Goal: Use online tool/utility: Use online tool/utility

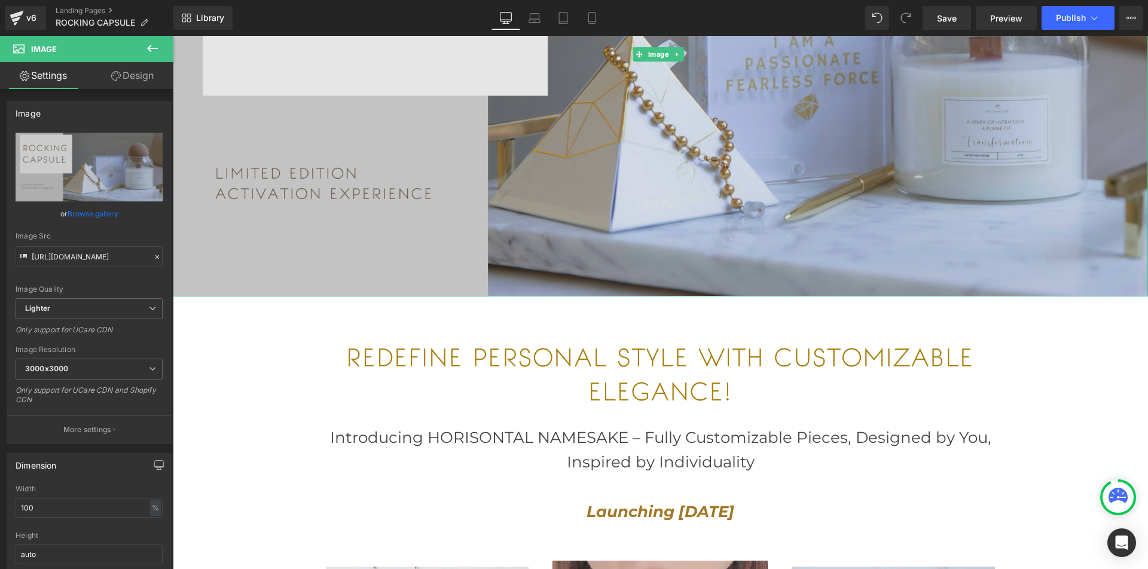
scroll to position [407, 0]
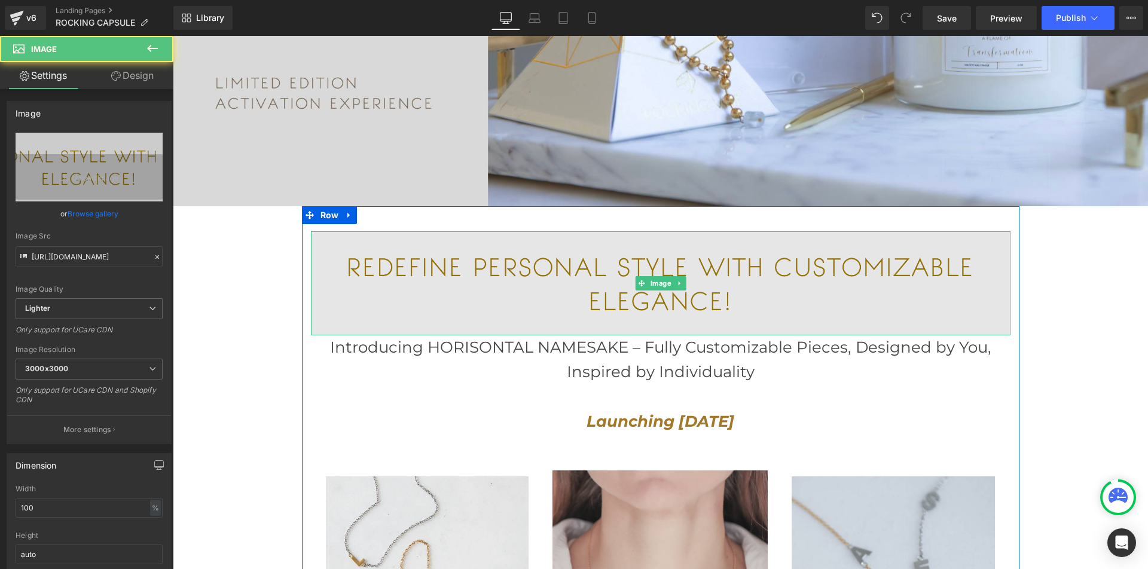
click at [601, 261] on img at bounding box center [660, 282] width 699 height 103
click at [645, 254] on img at bounding box center [660, 282] width 699 height 103
click at [655, 255] on img at bounding box center [660, 282] width 699 height 103
click at [702, 298] on img at bounding box center [660, 282] width 699 height 103
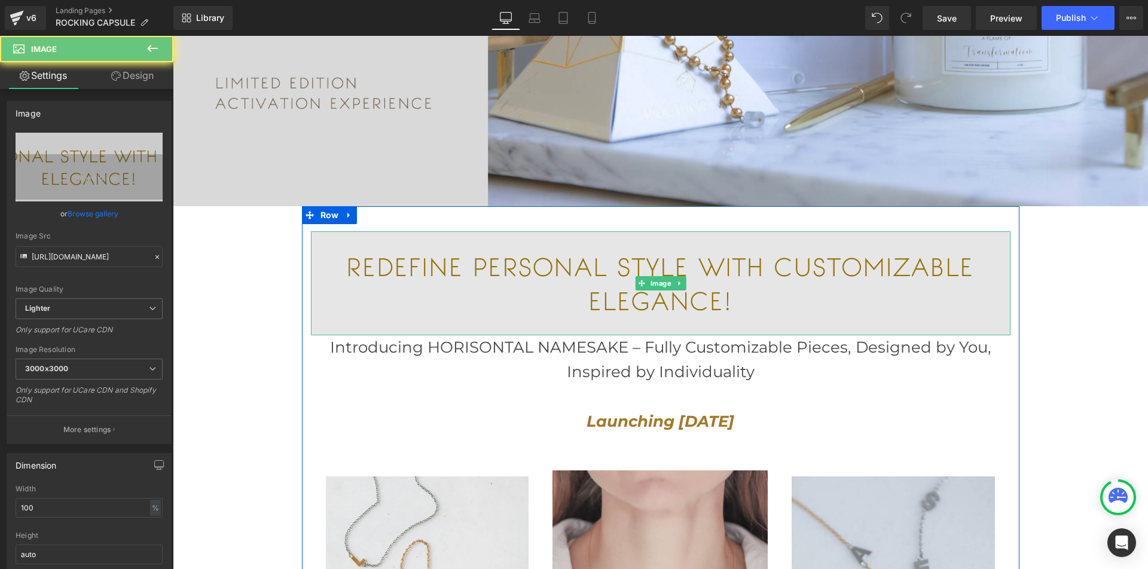
click at [702, 298] on img at bounding box center [660, 282] width 699 height 103
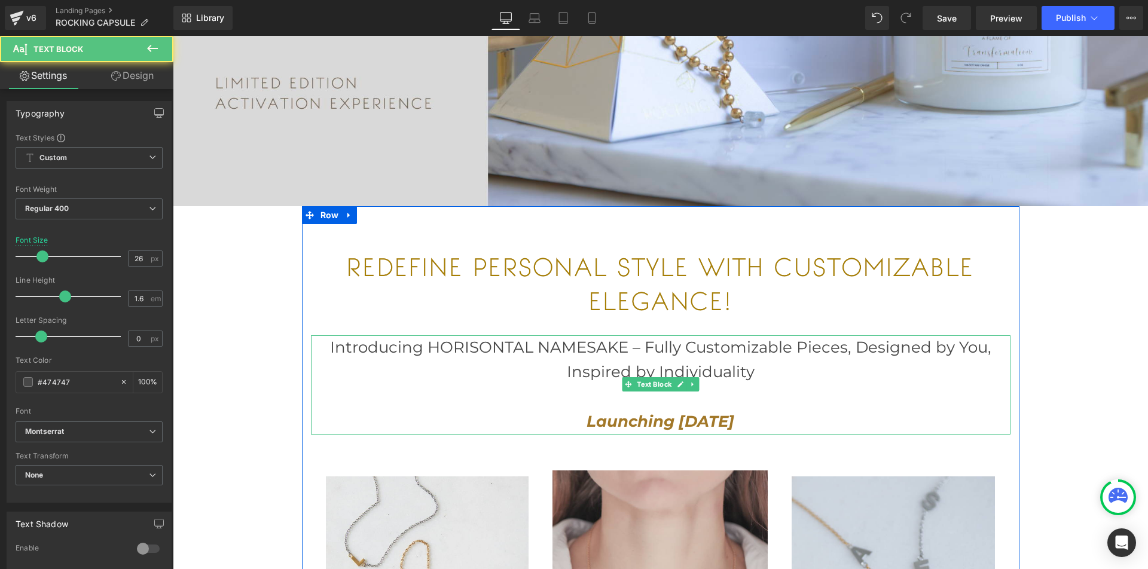
click at [697, 353] on p "Introducing HORISONTAL NAMESAKE – Fully Customizable Pieces, Designed by You, I…" at bounding box center [660, 360] width 699 height 50
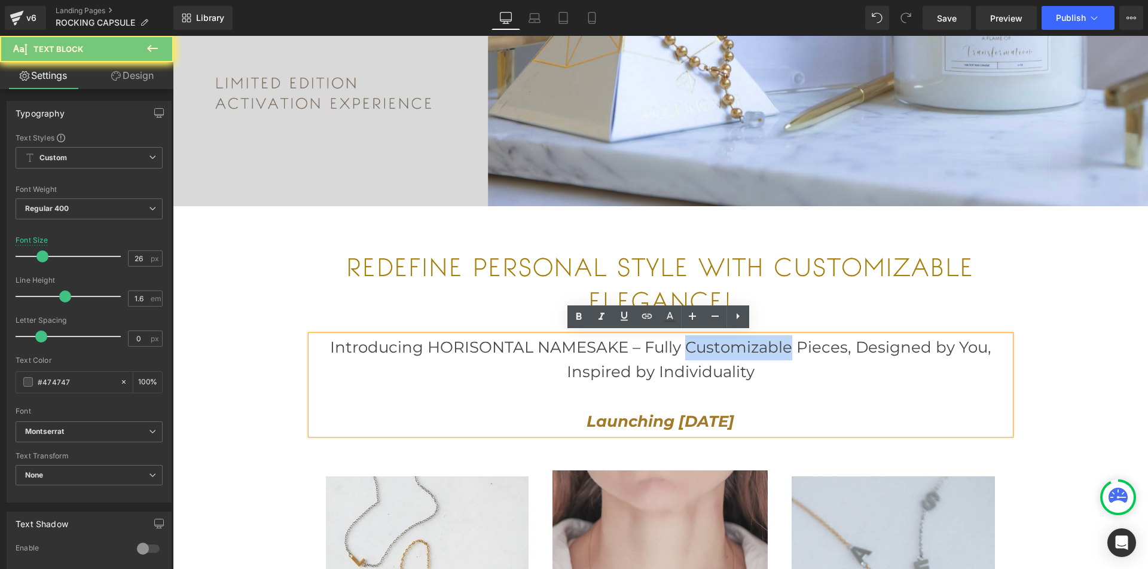
click at [698, 353] on p "Introducing HORISONTAL NAMESAKE – Fully Customizable Pieces, Designed by You, I…" at bounding box center [660, 360] width 699 height 50
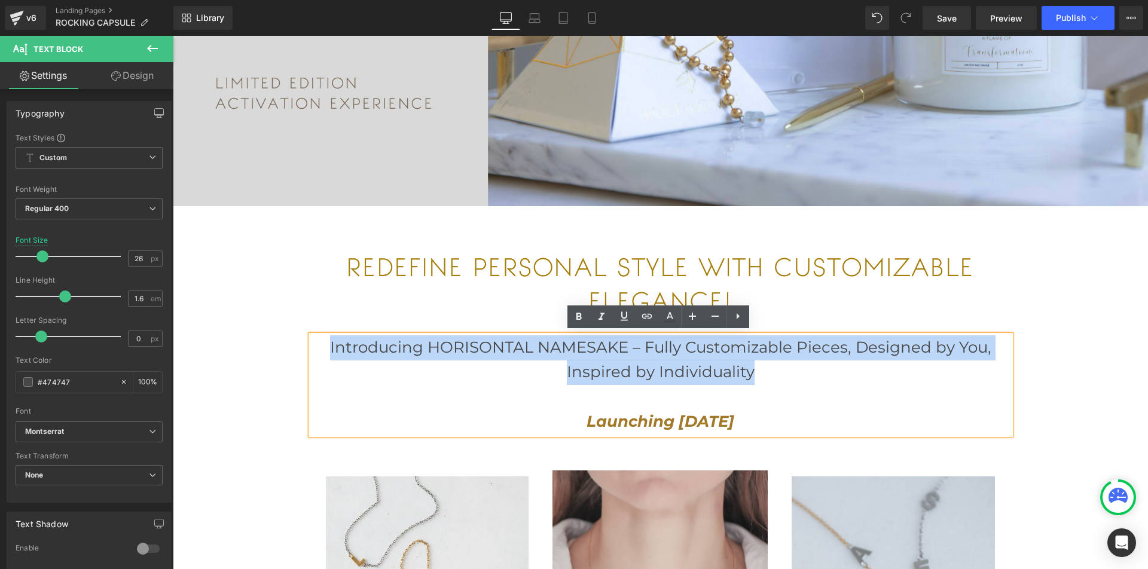
drag, startPoint x: 766, startPoint y: 376, endPoint x: 325, endPoint y: 335, distance: 443.0
click at [325, 335] on p "Introducing HORISONTAL NAMESAKE – Fully Customizable Pieces, Designed by You, I…" at bounding box center [660, 360] width 699 height 50
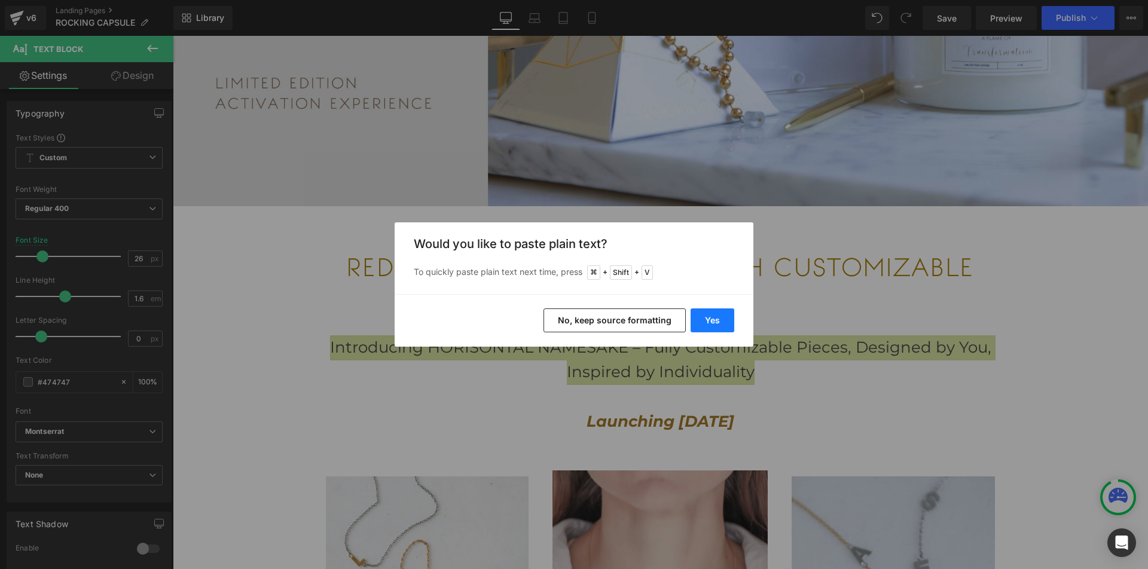
click at [703, 316] on button "Yes" at bounding box center [712, 320] width 44 height 24
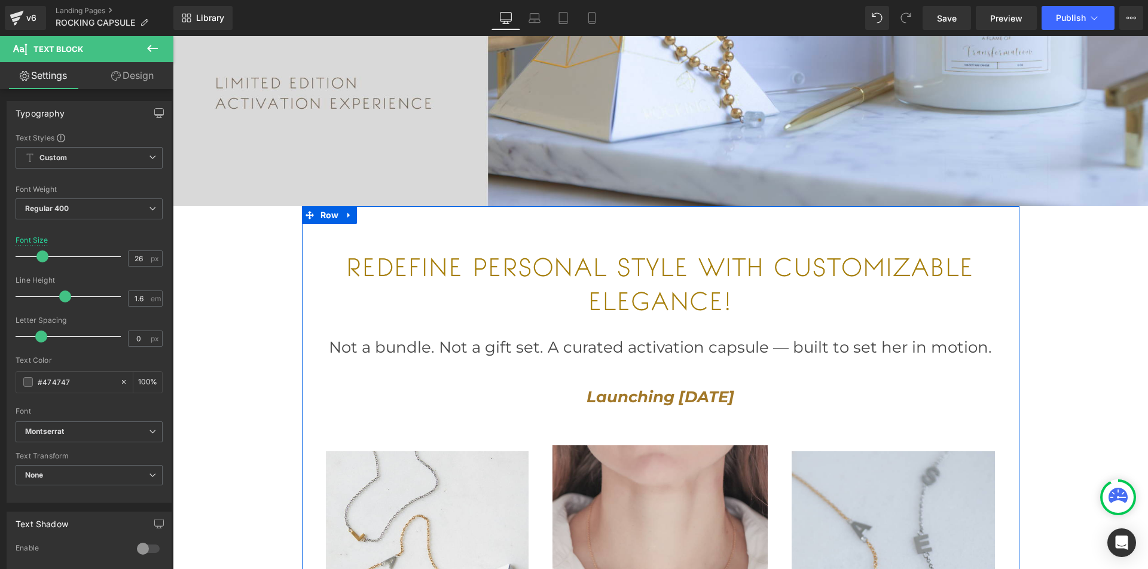
click at [687, 345] on p "Not a bundle. Not a gift set. A curated activation capsule — built to set her i…" at bounding box center [660, 347] width 699 height 25
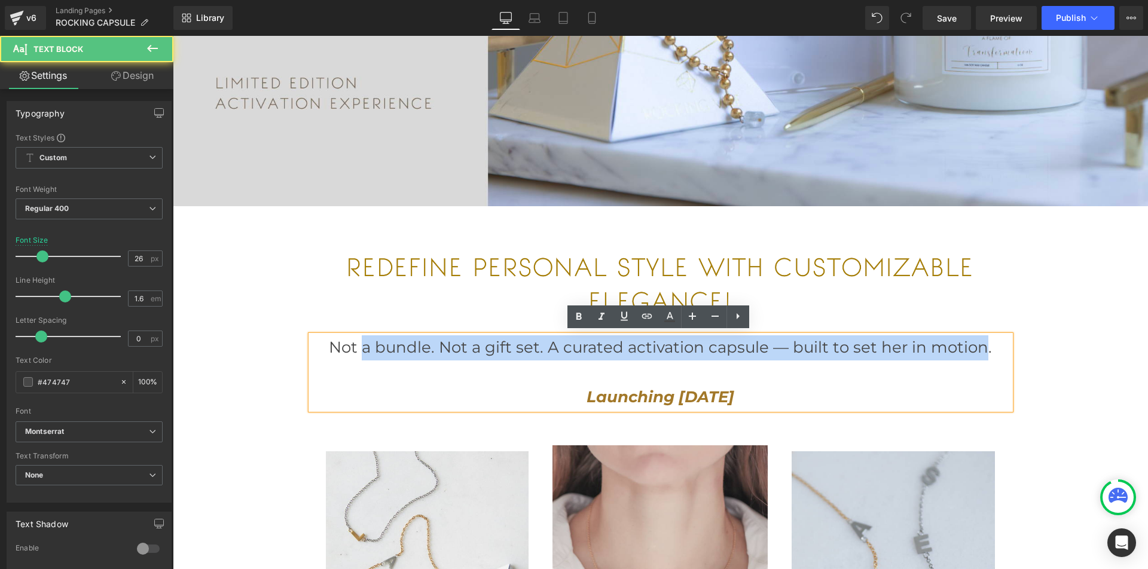
drag, startPoint x: 979, startPoint y: 344, endPoint x: 365, endPoint y: 332, distance: 613.9
click at [365, 335] on div "Not a bundle. Not a gift set. A curated activation capsule — built to set her i…" at bounding box center [660, 372] width 699 height 75
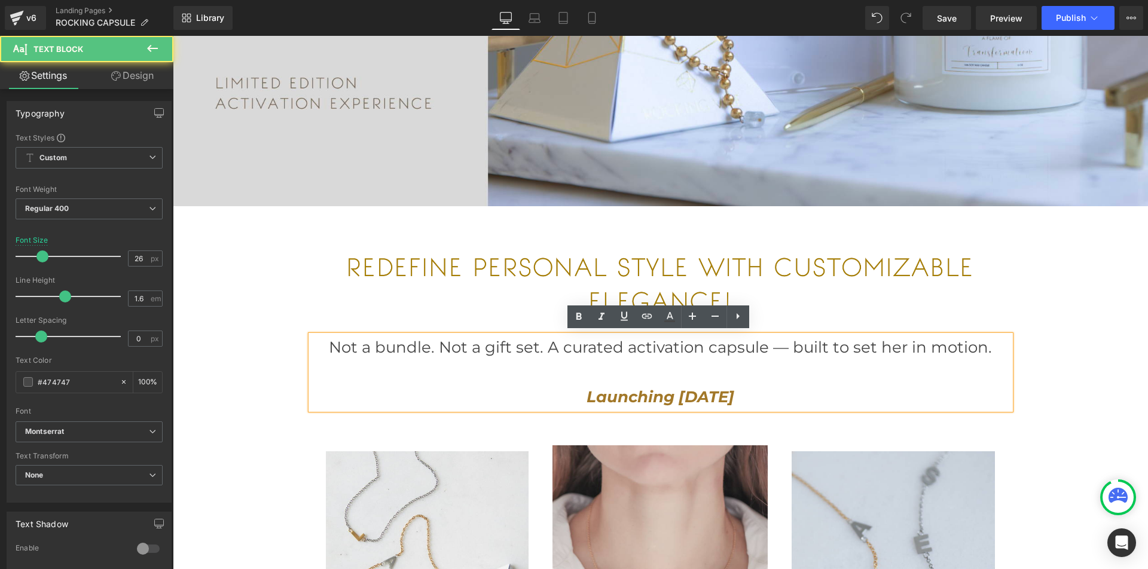
click at [490, 353] on p "Not a bundle. Not a gift set. A curated activation capsule — built to set her i…" at bounding box center [660, 347] width 699 height 25
click at [333, 342] on p "Not a bundle. Not a gift set. A curated activation capsule — built to set her i…" at bounding box center [660, 347] width 699 height 25
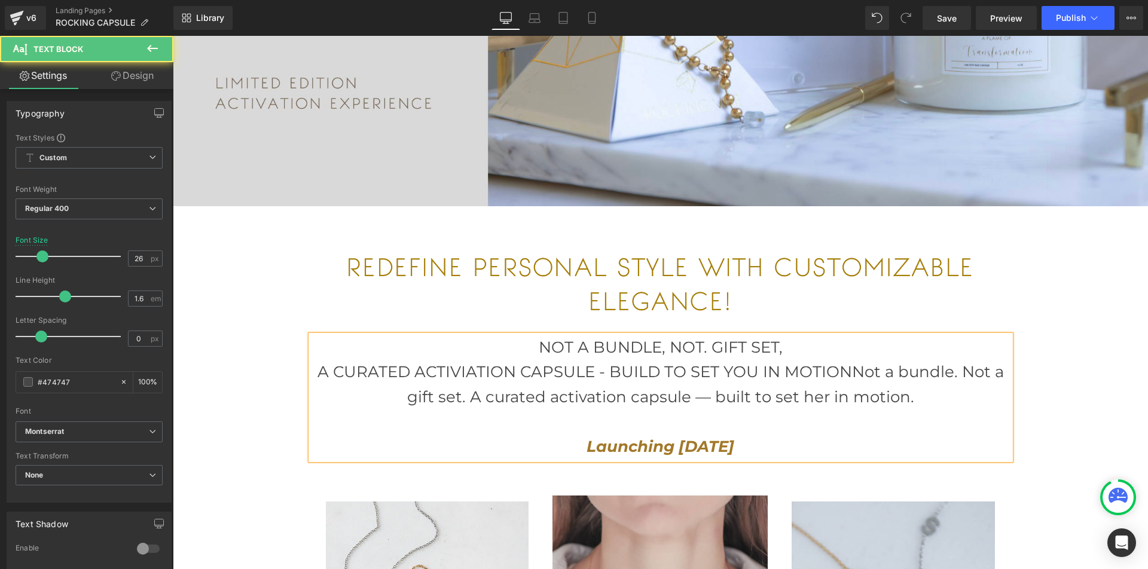
click at [461, 371] on p "A CURATED ACTIVIATION CAPSULE - BUILD TO SET YOU IN MOTIONNot a bundle. Not a g…" at bounding box center [660, 385] width 699 height 50
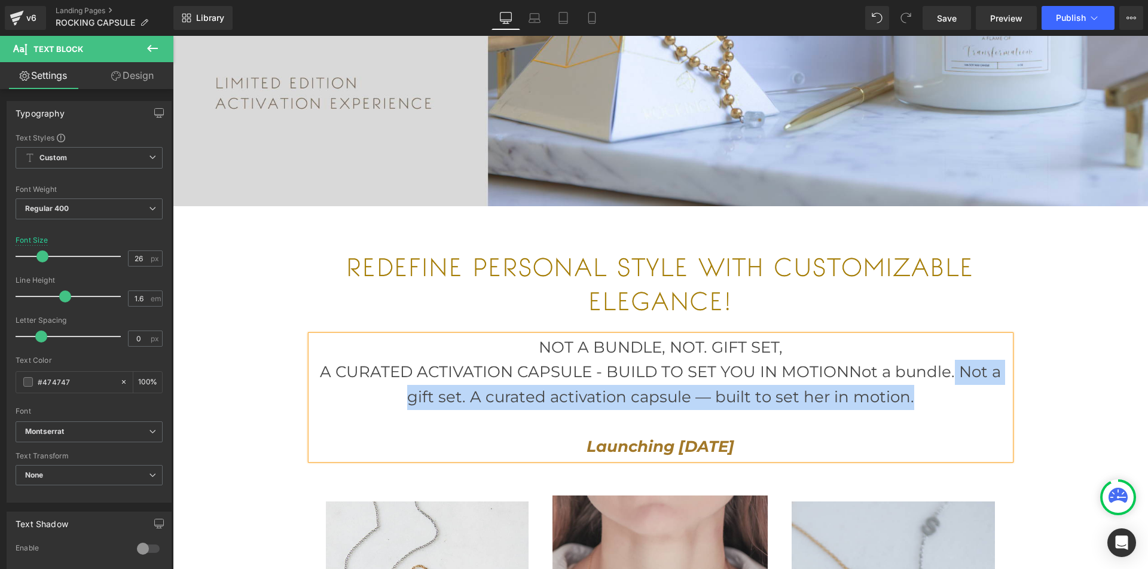
drag, startPoint x: 950, startPoint y: 367, endPoint x: 959, endPoint y: 400, distance: 34.2
click at [959, 400] on p "A CURATED ACTIVATION CAPSULE - BUILD TO SET YOU IN MOTIONNot a bundle. Not a gi…" at bounding box center [660, 385] width 699 height 50
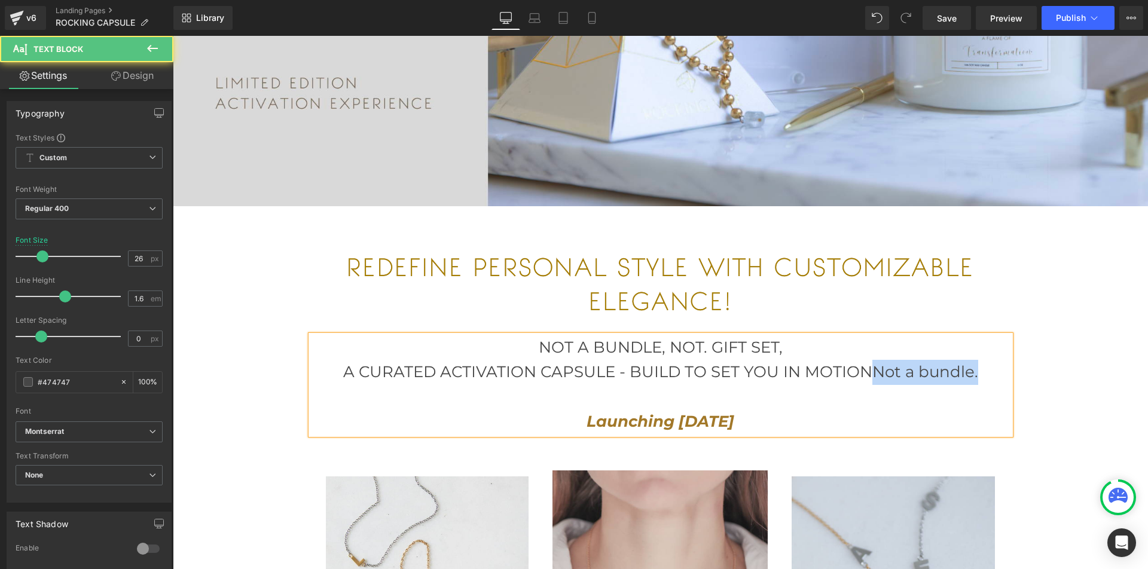
drag, startPoint x: 867, startPoint y: 368, endPoint x: 1020, endPoint y: 368, distance: 152.4
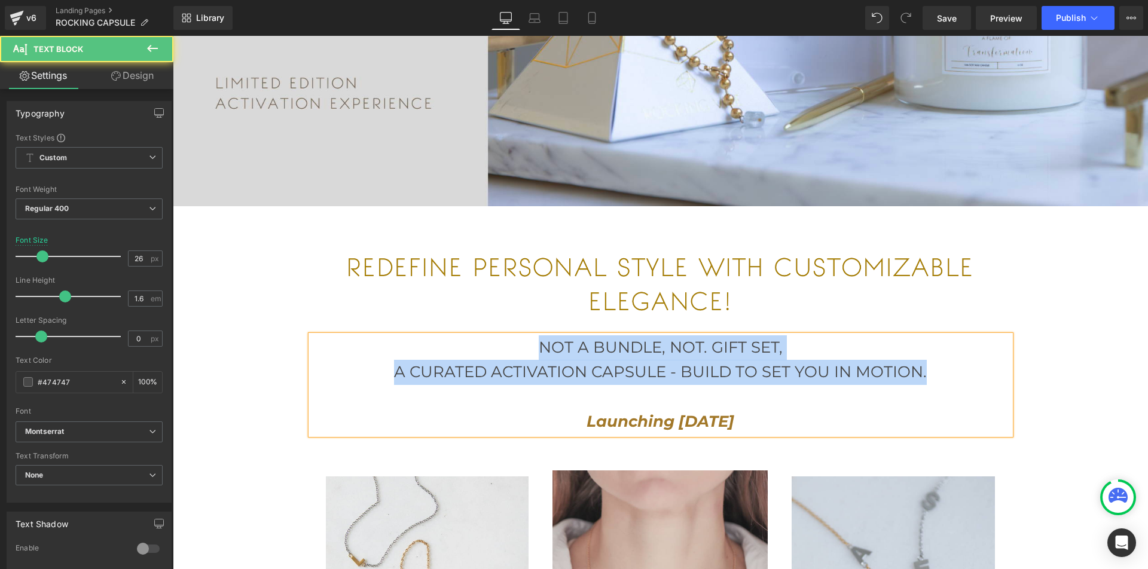
drag, startPoint x: 957, startPoint y: 377, endPoint x: 530, endPoint y: 349, distance: 428.3
click at [530, 349] on div "NOT A BUNDLE, NOT. GIFT SET, A CURATED ACTIVATION CAPSULE - BUILD TO SET YOU IN…" at bounding box center [660, 384] width 699 height 99
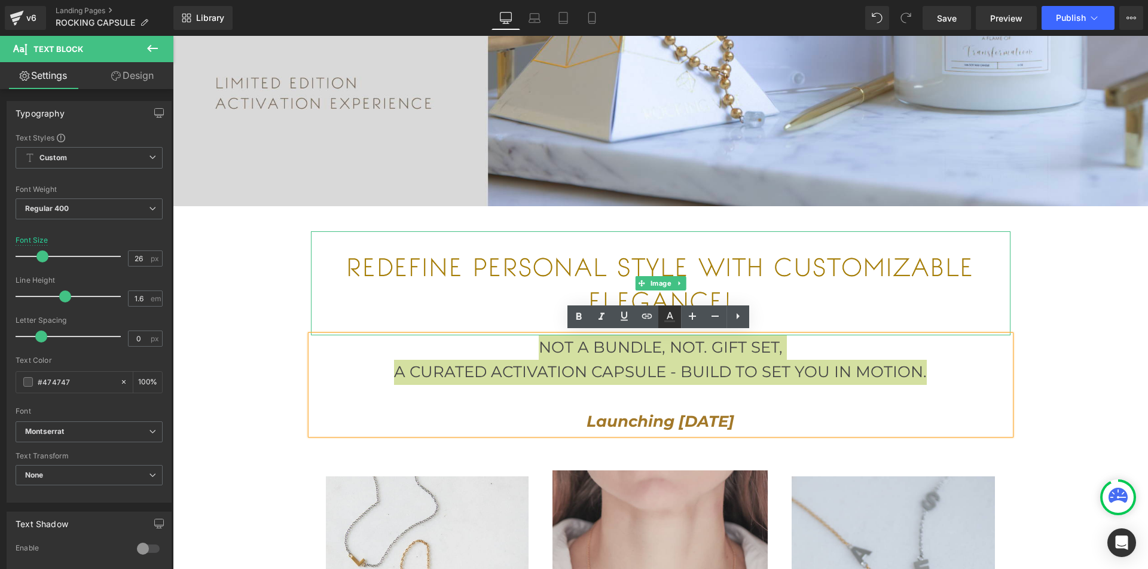
click at [669, 319] on icon at bounding box center [669, 317] width 14 height 14
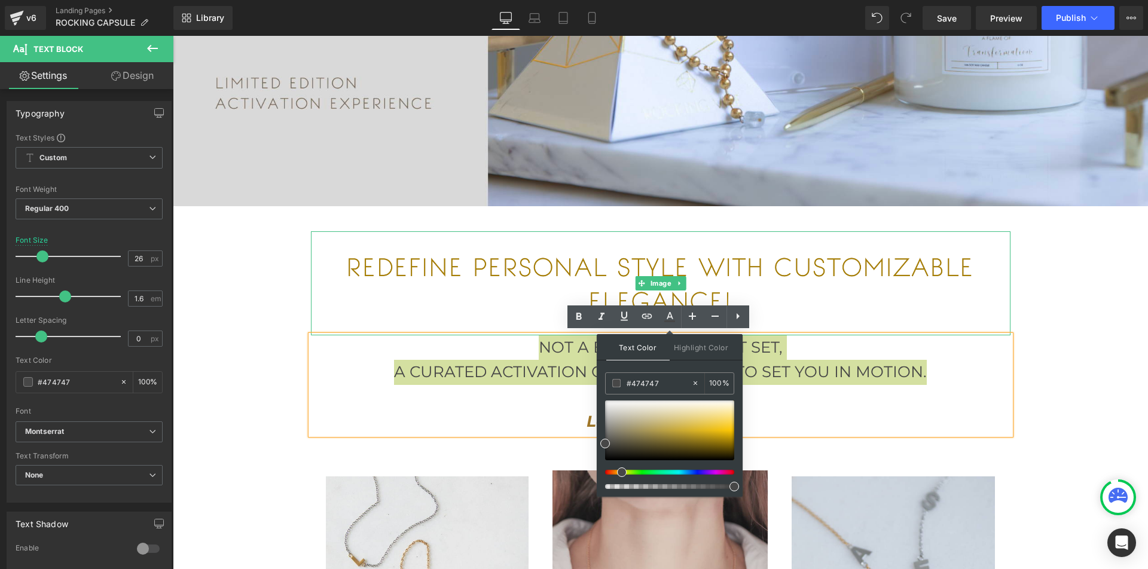
drag, startPoint x: 607, startPoint y: 473, endPoint x: 620, endPoint y: 473, distance: 12.6
click at [620, 473] on span at bounding box center [622, 472] width 10 height 10
type input "#907a2c"
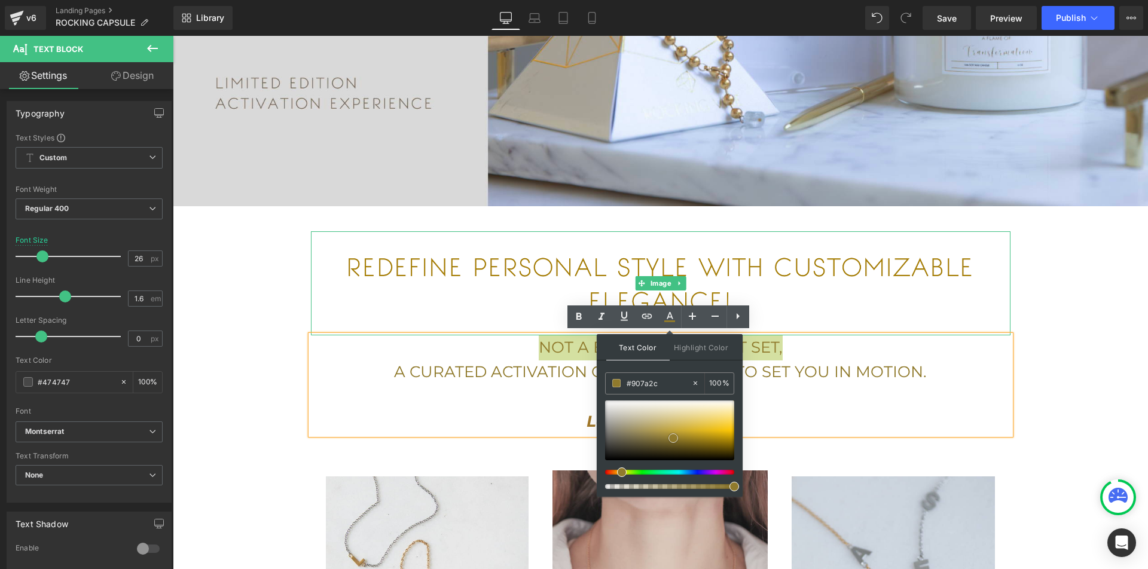
drag, startPoint x: 686, startPoint y: 436, endPoint x: 673, endPoint y: 438, distance: 13.4
click at [673, 438] on div at bounding box center [669, 430] width 129 height 60
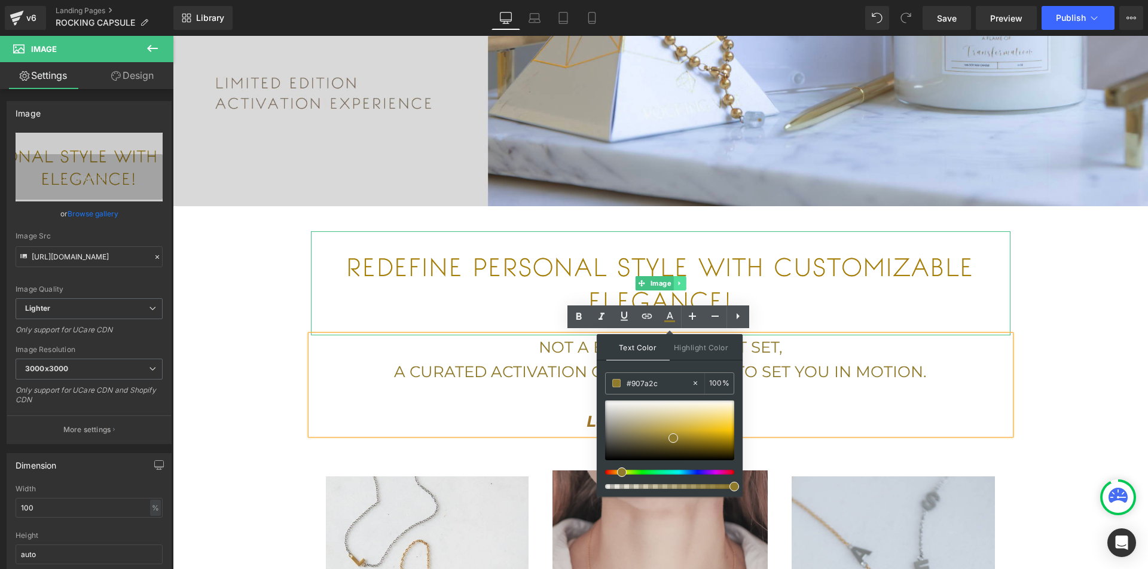
click at [678, 280] on icon at bounding box center [679, 283] width 7 height 7
click at [684, 282] on icon at bounding box center [685, 283] width 7 height 7
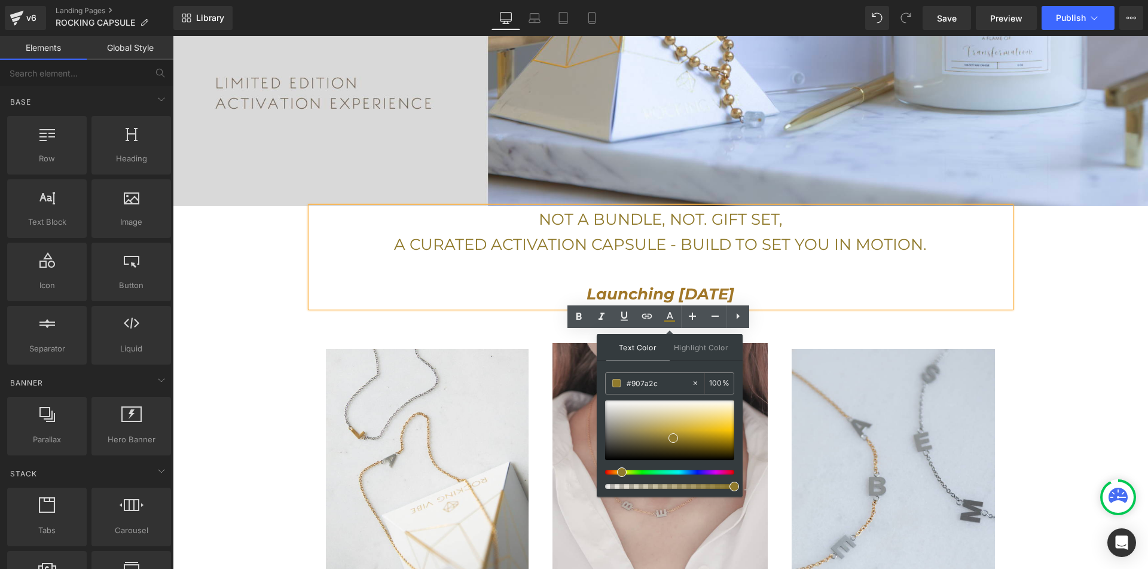
click at [550, 228] on p "NOT A BUNDLE, NOT. GIFT SET," at bounding box center [660, 219] width 699 height 25
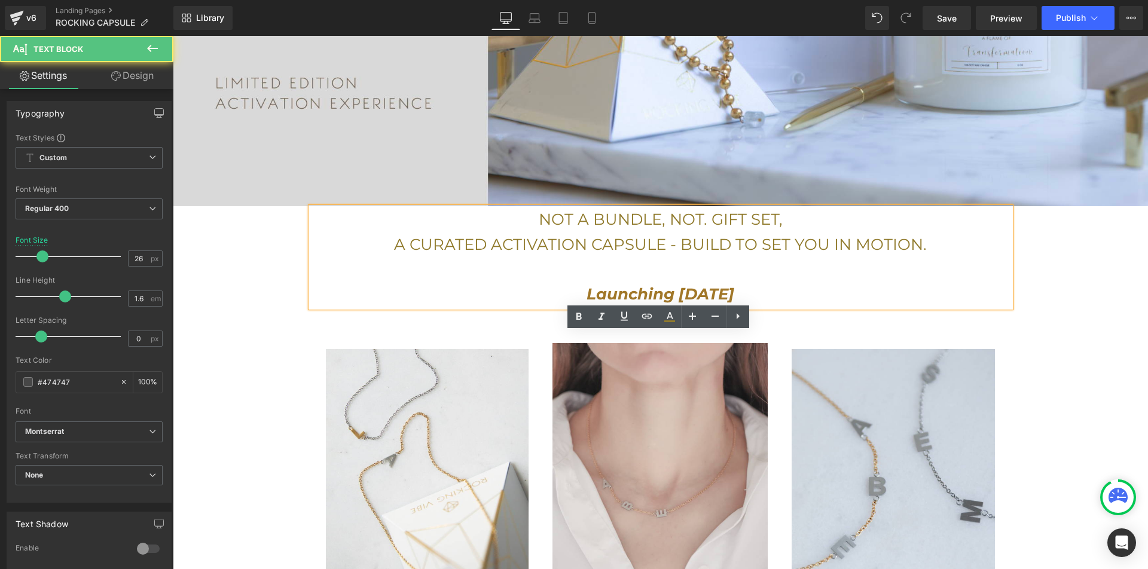
click at [533, 216] on p "NOT A BUNDLE, NOT. GIFT SET," at bounding box center [660, 219] width 699 height 25
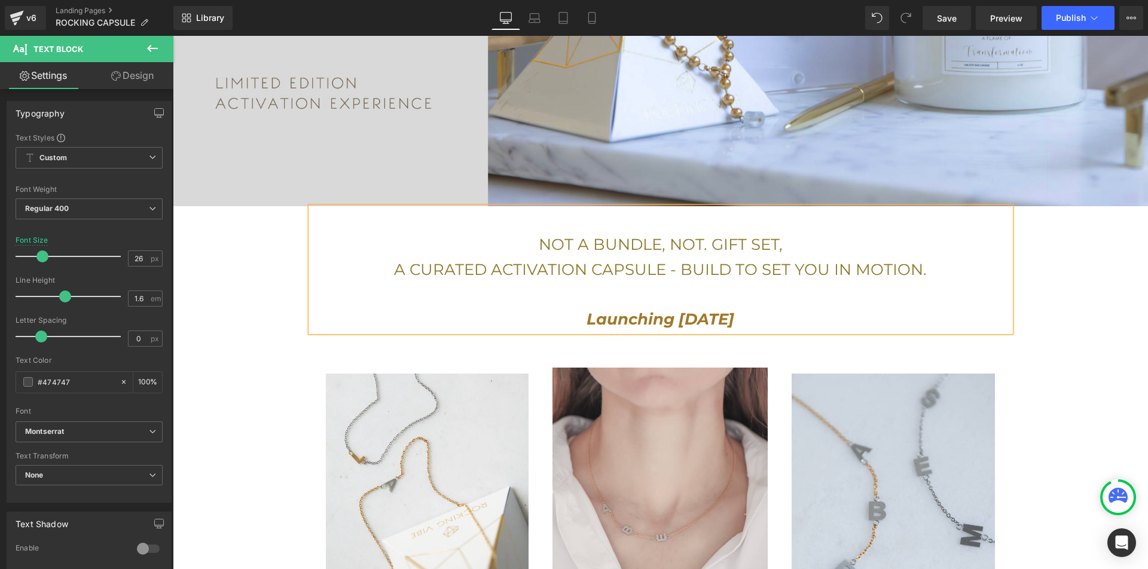
click at [797, 232] on p "NOT A BUNDLE, NOT. GIFT SET," at bounding box center [660, 244] width 699 height 25
drag, startPoint x: 771, startPoint y: 311, endPoint x: 546, endPoint y: 308, distance: 225.3
click at [545, 309] on p "Launching [DATE]" at bounding box center [660, 319] width 699 height 25
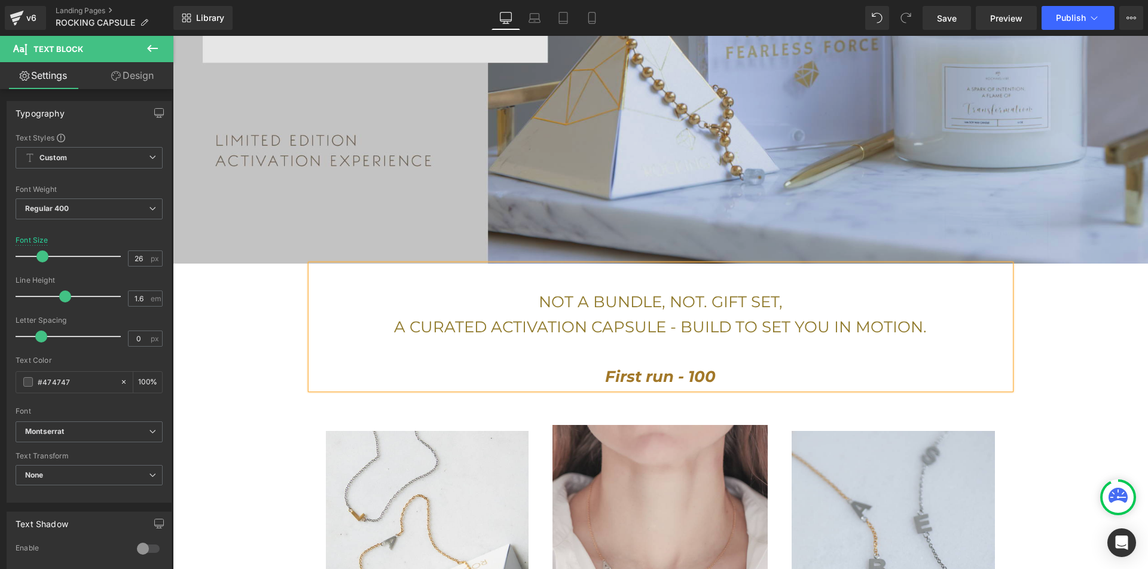
scroll to position [350, 0]
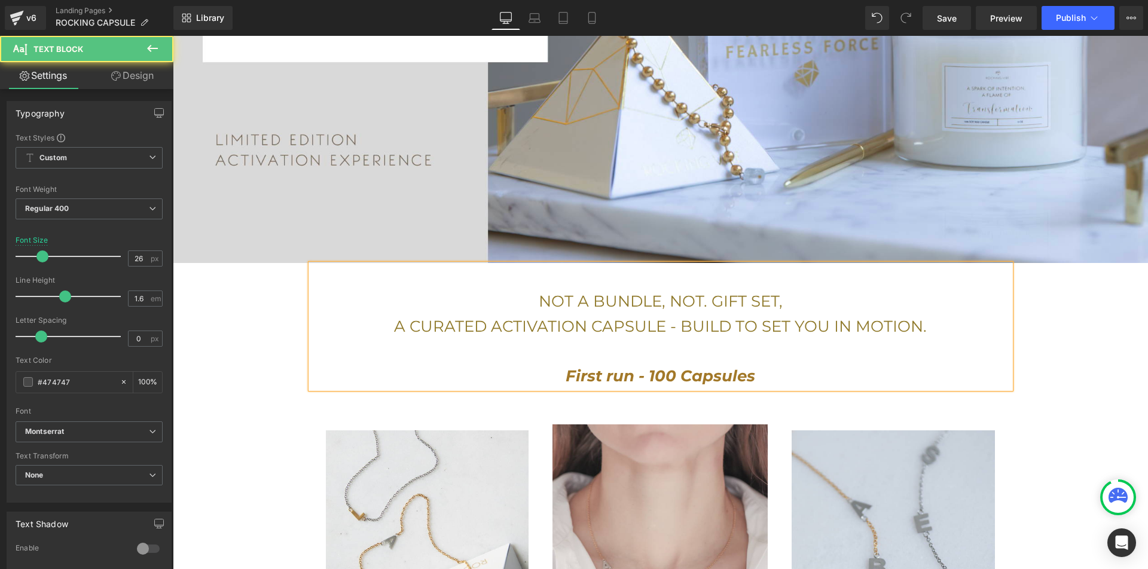
click at [666, 302] on span "NOT A BUNDLE, NOT. GIFT SET," at bounding box center [660, 301] width 244 height 19
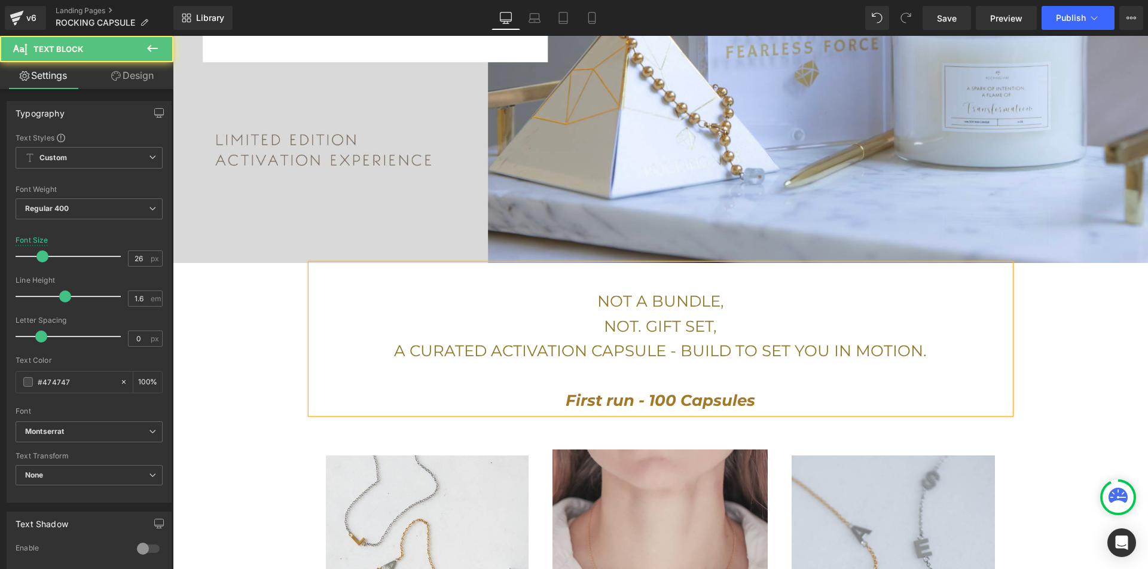
click at [733, 298] on p "NOT A BUNDLE," at bounding box center [660, 301] width 699 height 25
click at [729, 322] on p "NOT. GIFT SET," at bounding box center [660, 326] width 699 height 25
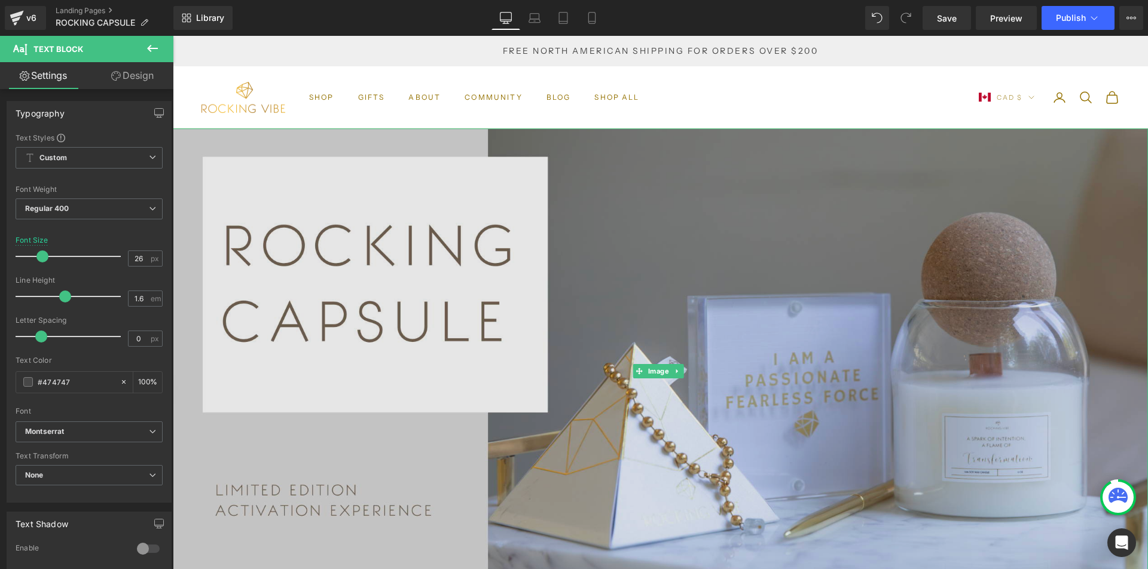
scroll to position [0, 0]
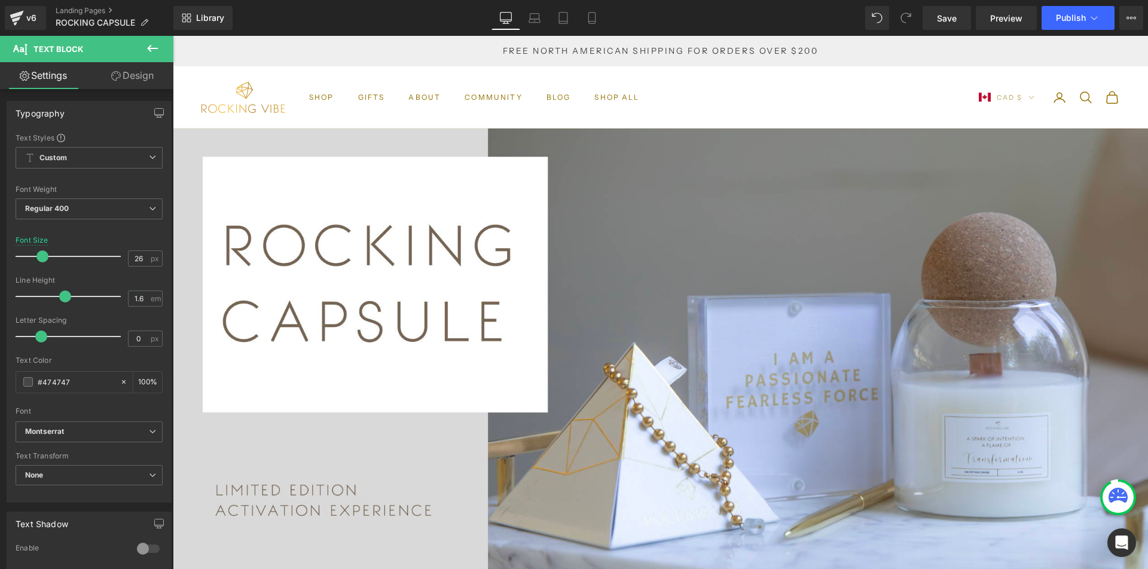
click at [151, 48] on icon at bounding box center [152, 48] width 11 height 7
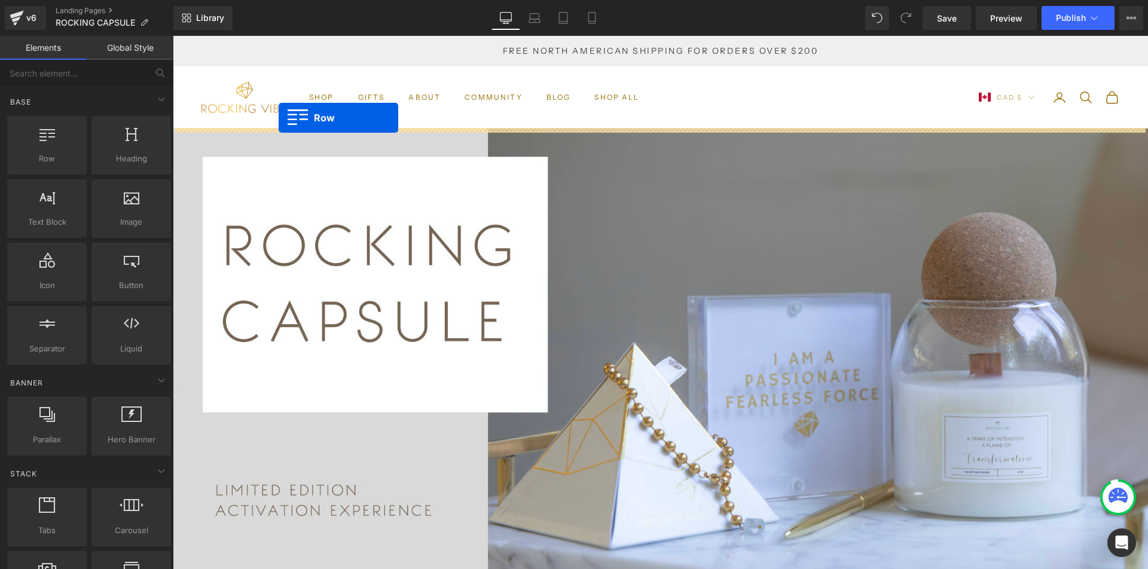
drag, startPoint x: 207, startPoint y: 189, endPoint x: 277, endPoint y: 118, distance: 99.7
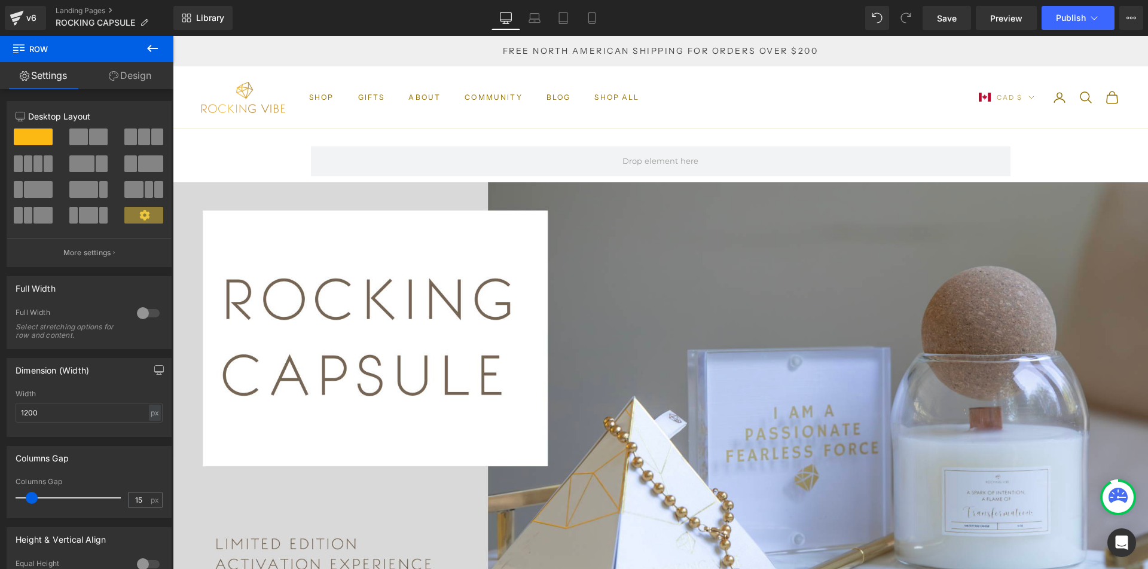
click at [152, 47] on icon at bounding box center [152, 48] width 14 height 14
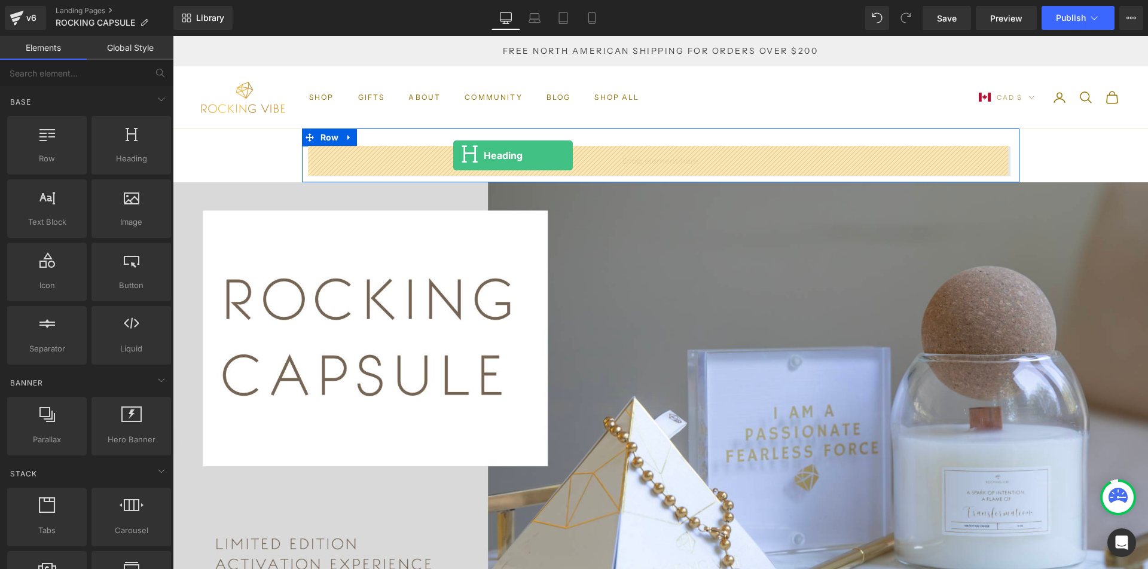
drag, startPoint x: 293, startPoint y: 178, endPoint x: 453, endPoint y: 155, distance: 161.7
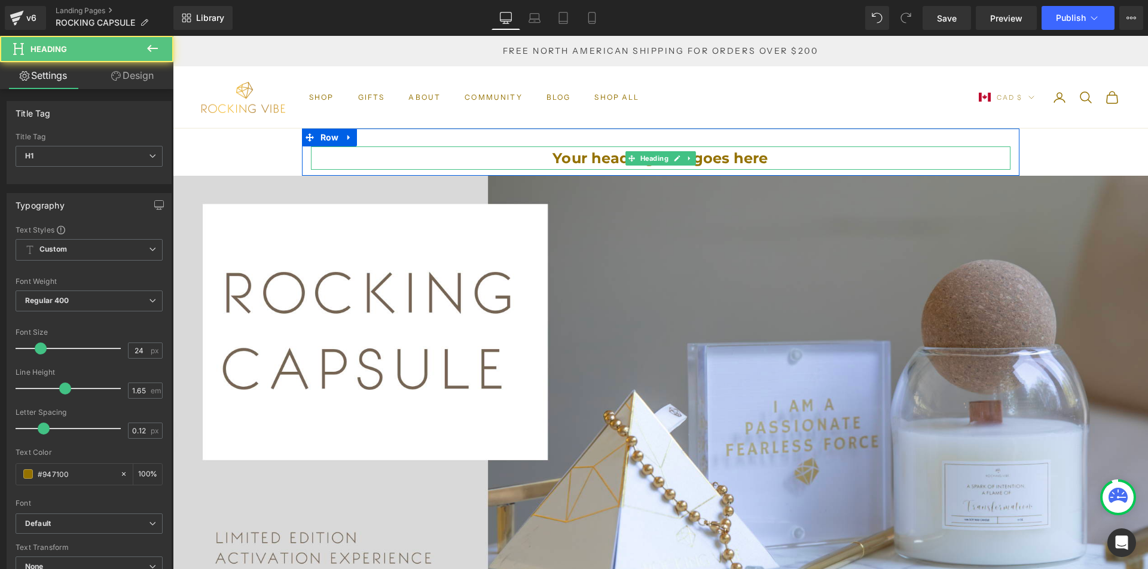
click at [560, 163] on h1 "Your heading text goes here" at bounding box center [660, 158] width 699 height 24
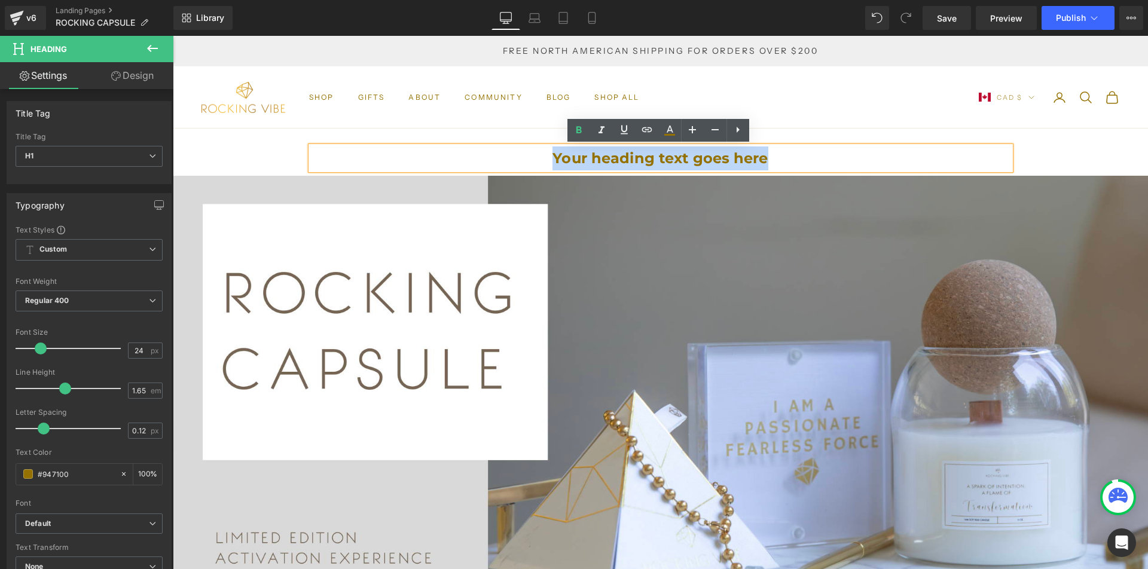
drag, startPoint x: 788, startPoint y: 164, endPoint x: 547, endPoint y: 158, distance: 240.9
click at [547, 158] on h1 "Your heading text goes here" at bounding box center [660, 158] width 699 height 24
paste div
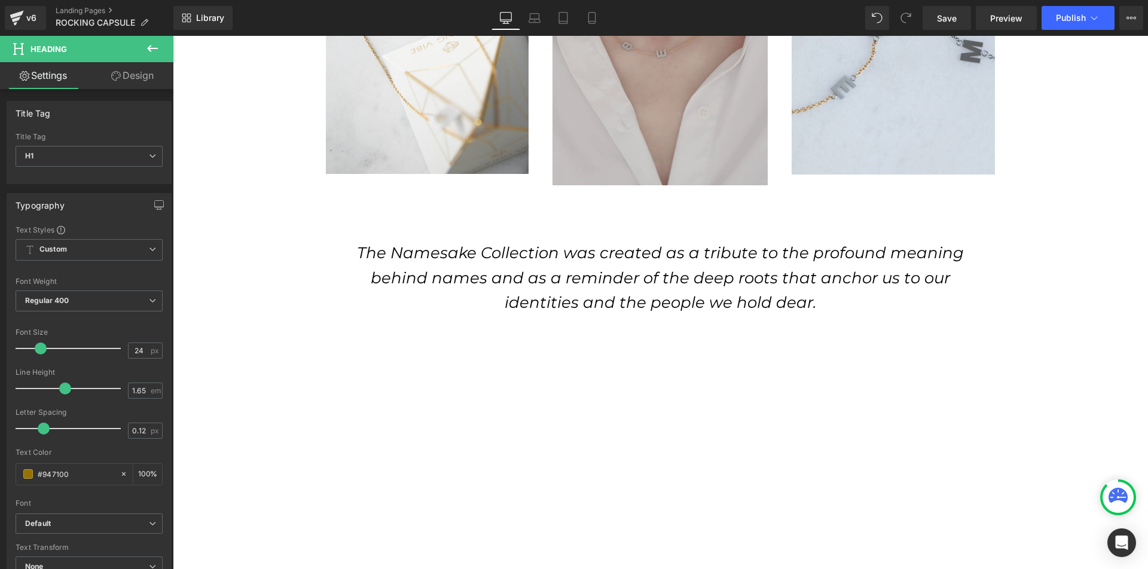
scroll to position [1117, 0]
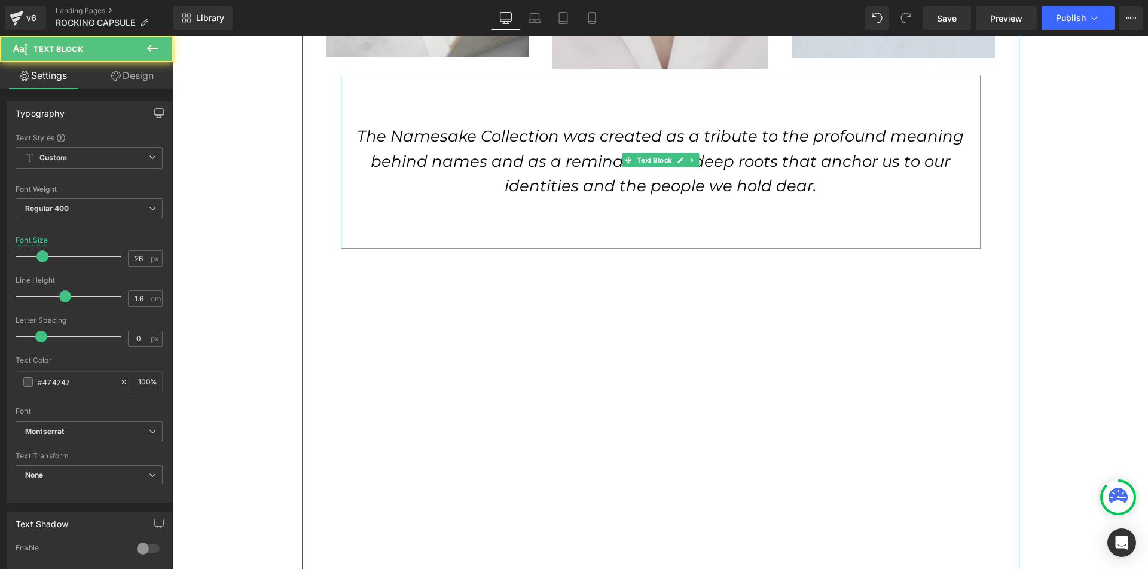
click at [642, 173] on icon "The Namesake Collection was created as a tribute to the profound meaning behind…" at bounding box center [660, 161] width 607 height 69
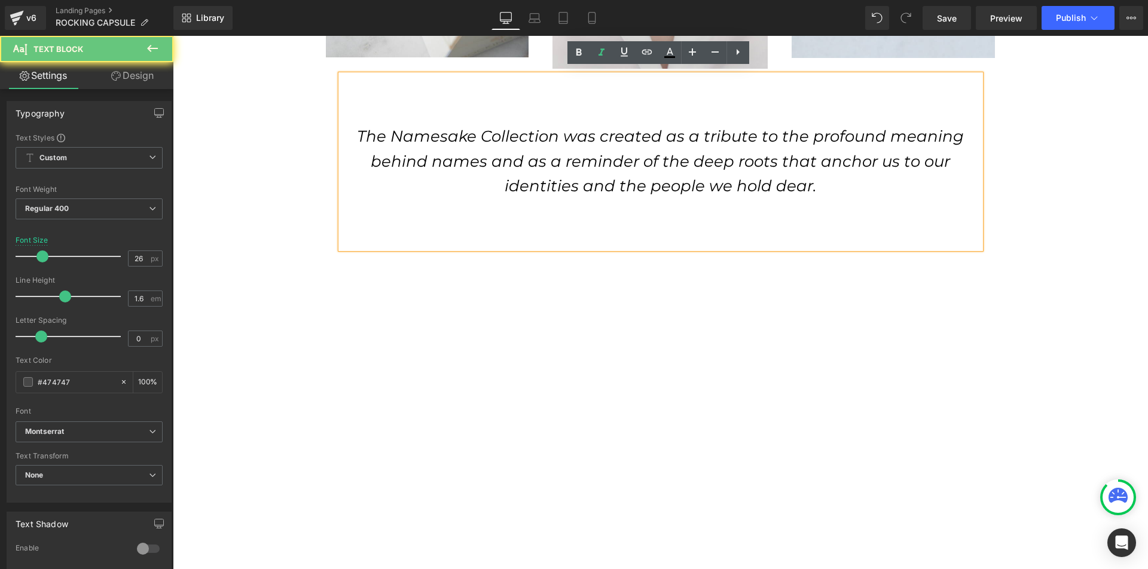
click at [794, 173] on p "The Namesake Collection was created as a tribute to the profound meaning behind…" at bounding box center [661, 161] width 640 height 75
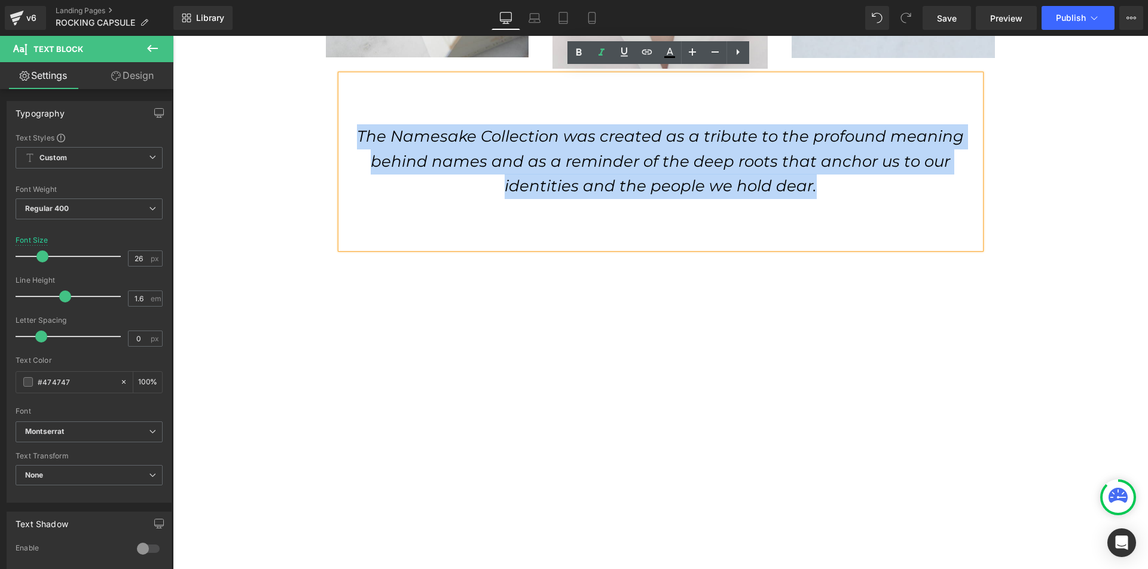
drag, startPoint x: 779, startPoint y: 177, endPoint x: 302, endPoint y: 131, distance: 479.7
click at [302, 131] on div "NOT A BUNDLE, NOT. GIFT SET, A CURATED ACTIVATION CAPSULE - BUILD TO SET YOU IN…" at bounding box center [660, 255] width 717 height 1396
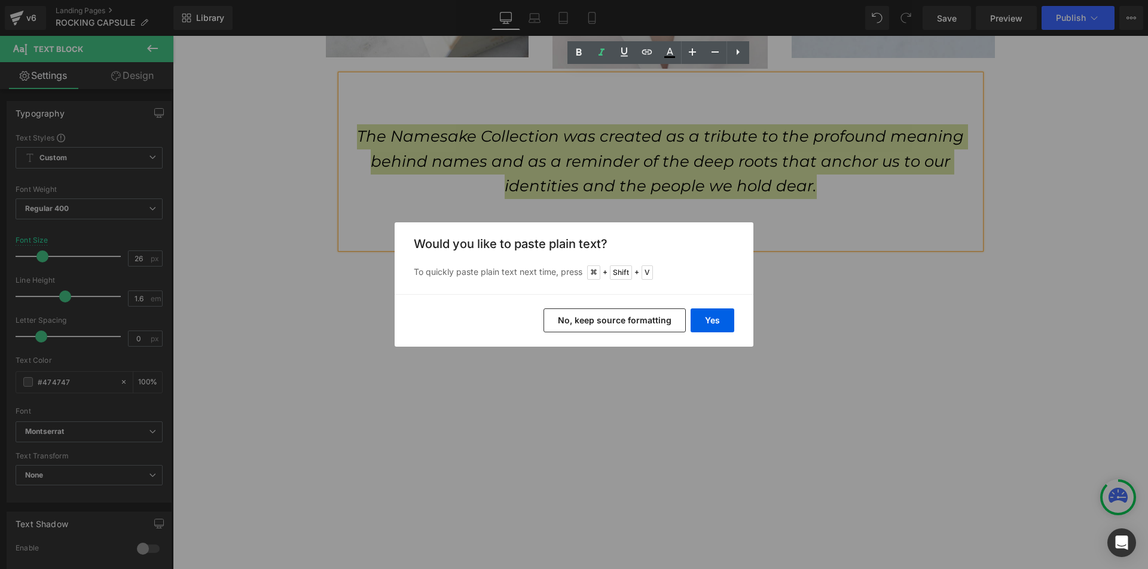
click at [671, 318] on button "No, keep source formatting" at bounding box center [614, 320] width 142 height 24
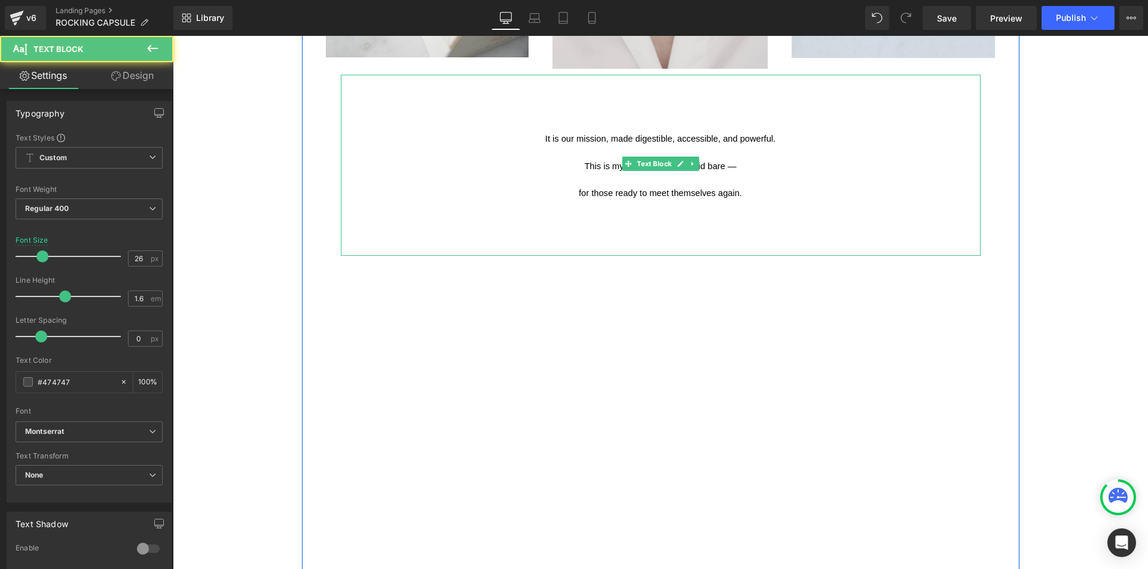
click at [567, 135] on span "It is our mission, made digestible, accessible, and powerful." at bounding box center [660, 139] width 230 height 10
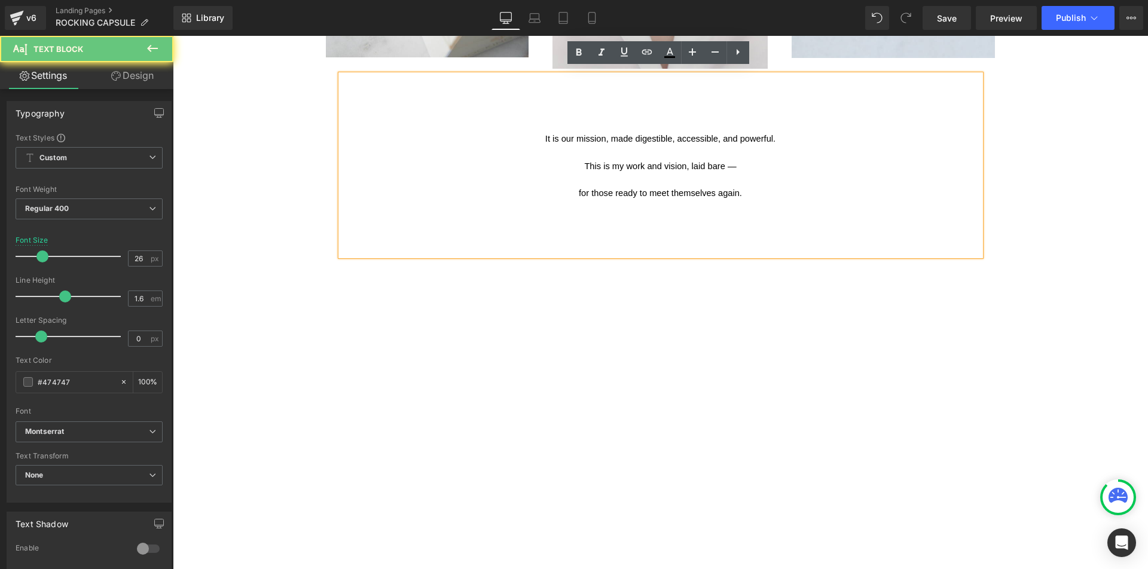
click at [567, 135] on span "It is our mission, made digestible, accessible, and powerful." at bounding box center [660, 139] width 230 height 10
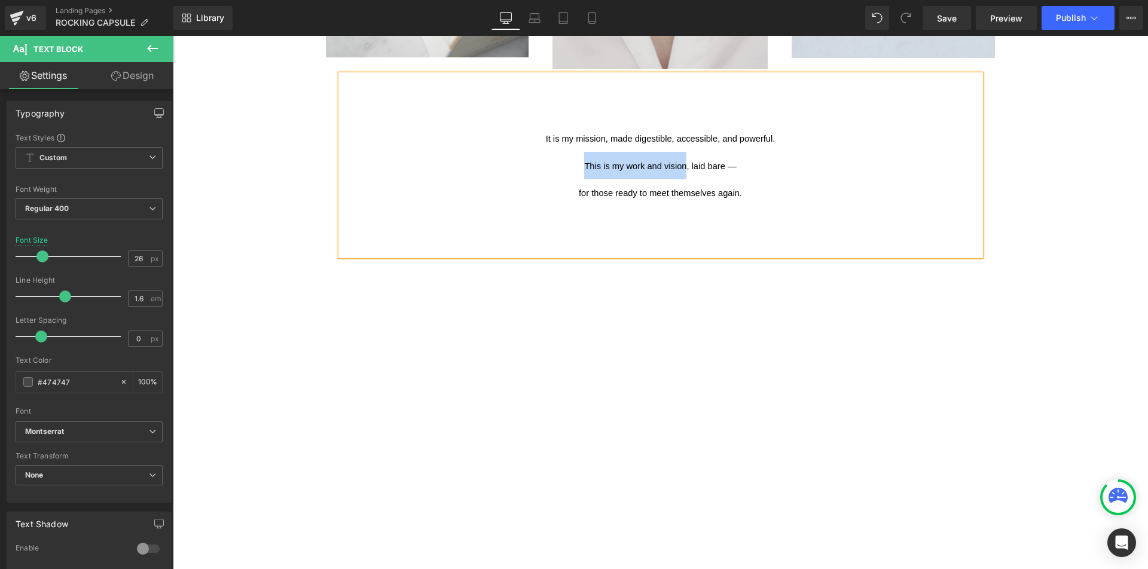
drag, startPoint x: 683, startPoint y: 160, endPoint x: 583, endPoint y: 163, distance: 99.9
click at [584, 163] on span "This is my work and vision, laid bare —" at bounding box center [660, 166] width 152 height 10
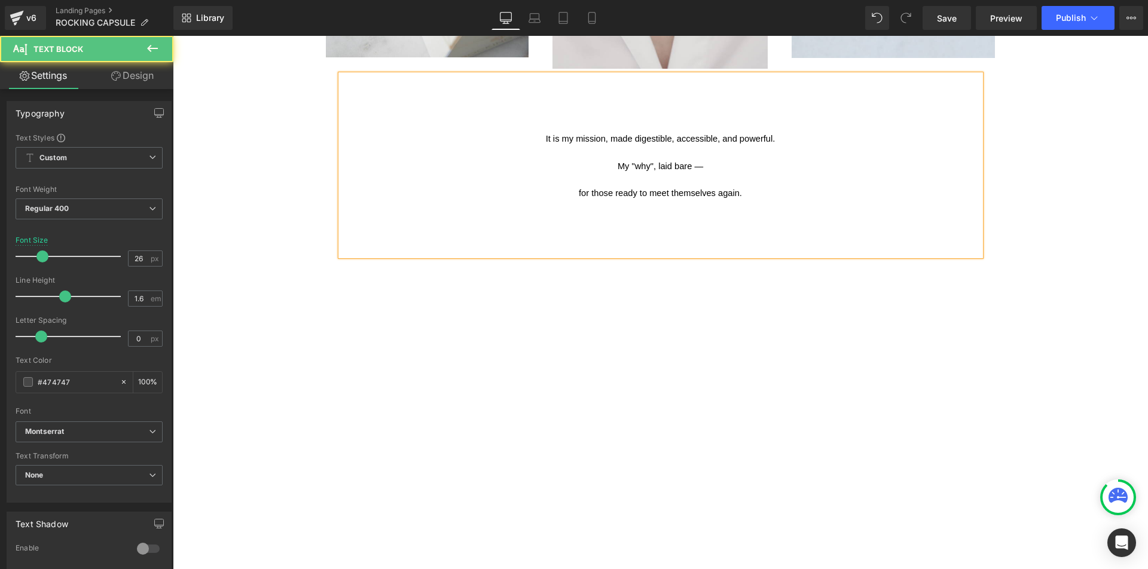
click at [700, 161] on span "My "why", laid bare —" at bounding box center [659, 166] width 85 height 10
click at [580, 189] on span "for those ready to meet themselves again." at bounding box center [660, 193] width 163 height 10
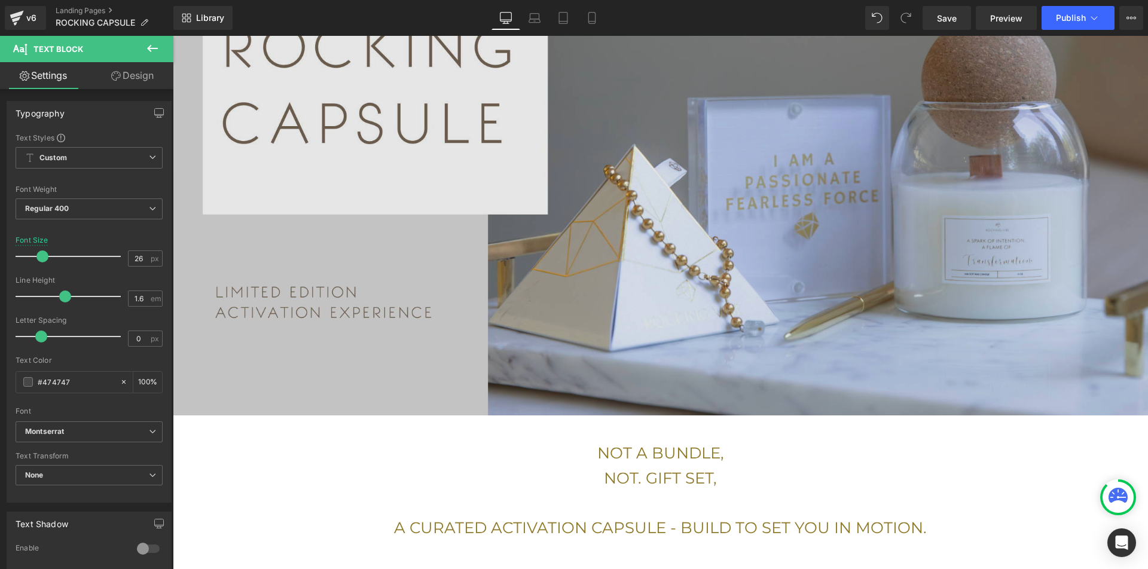
scroll to position [258, 0]
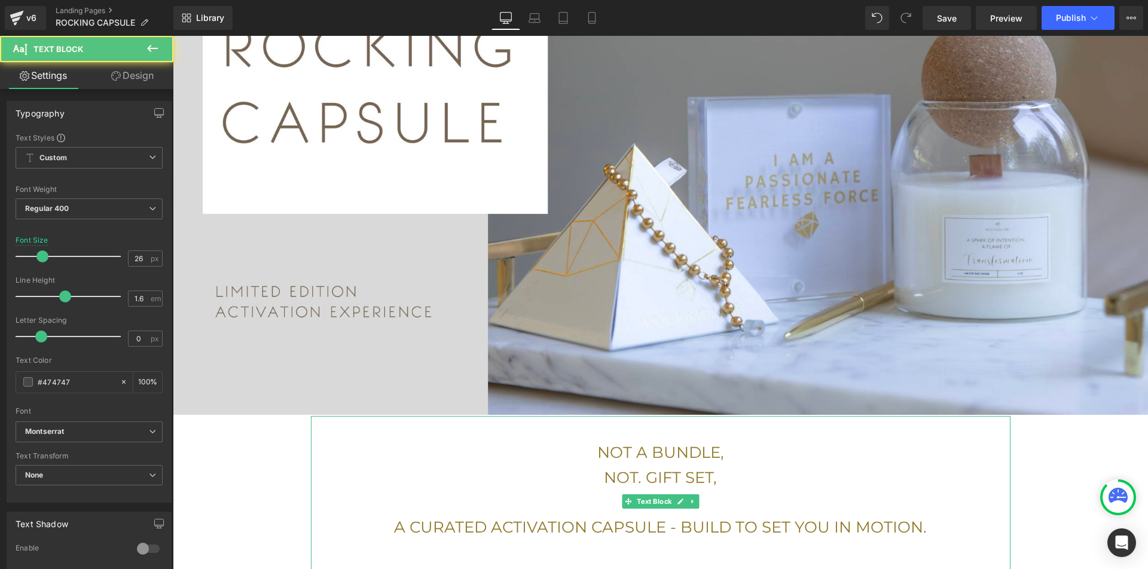
click at [640, 473] on span "NOT. GIFT SET," at bounding box center [660, 477] width 113 height 19
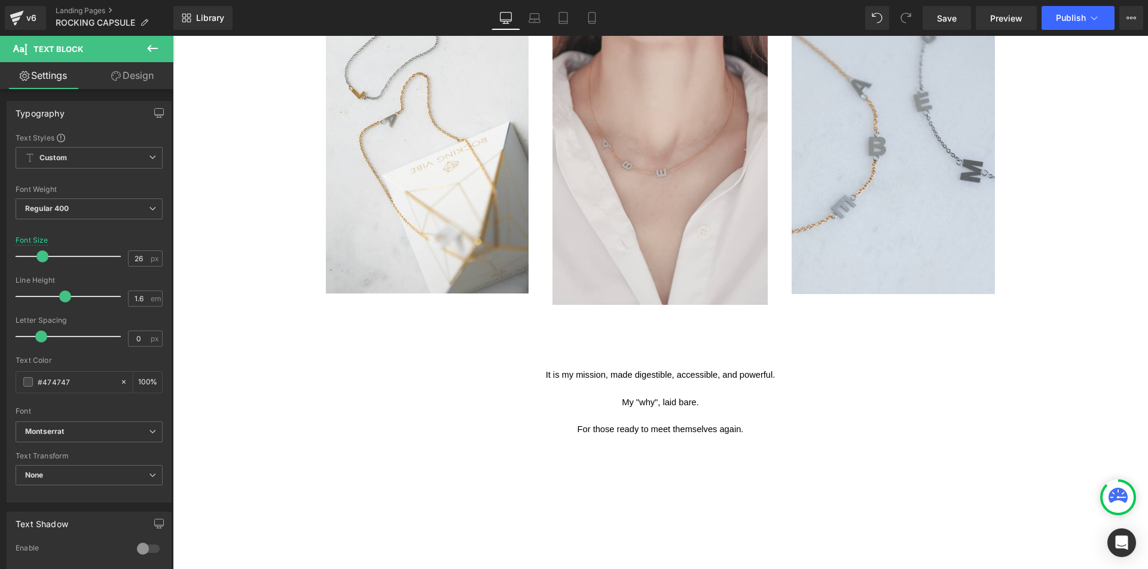
scroll to position [871, 0]
